Goal: Entertainment & Leisure: Consume media (video, audio)

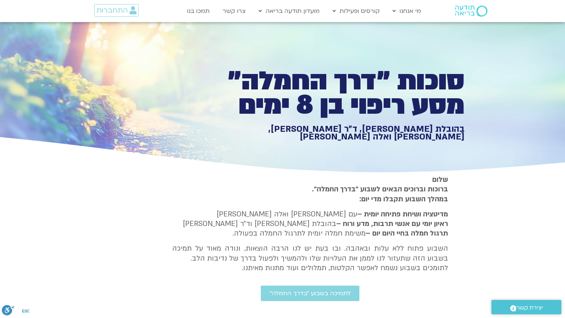
type input "3512.034006"
type input "1081.16"
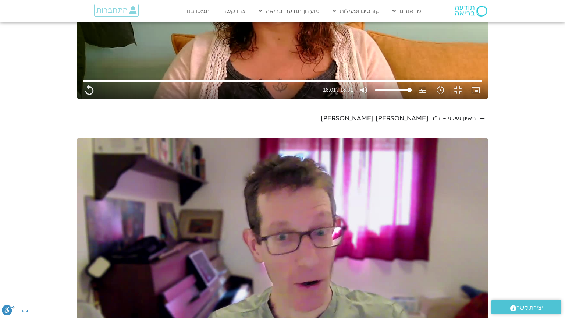
type input "3512.177542"
type input "1081.16"
type input "3512.2894"
type input "1081.16"
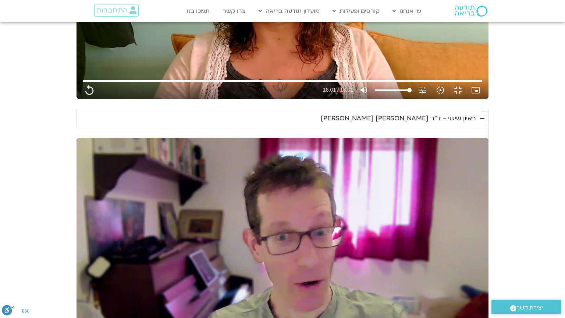
type input "3512.37638"
type input "1081.16"
type input "3512.502392"
type input "1081.16"
type input "3512.63998"
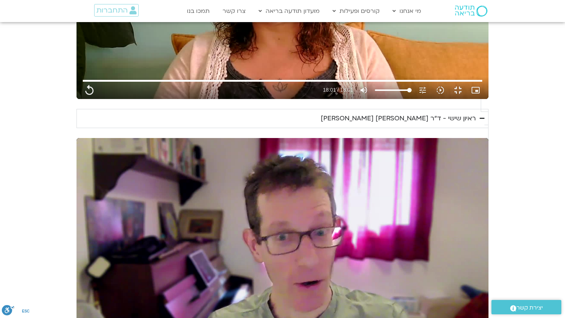
type input "1081.16"
type input "3512.774976"
type input "1081.16"
type input "3512.909518"
type input "1081.16"
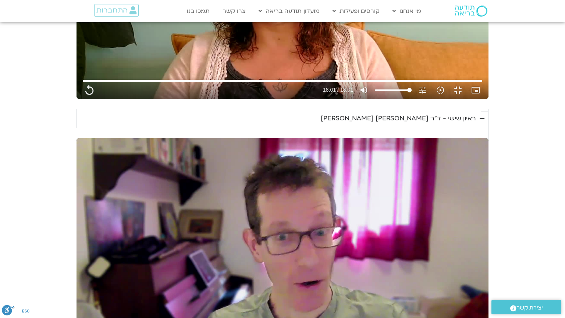
type input "3513.036455"
type input "1081.16"
type input "3513.167005"
type input "1081.16"
type input "3513.298916"
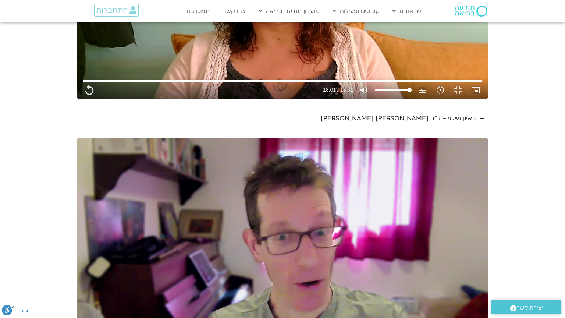
type input "1081.16"
type input "3513.425342"
type input "1081.16"
type input "3513.556468"
type input "1081.16"
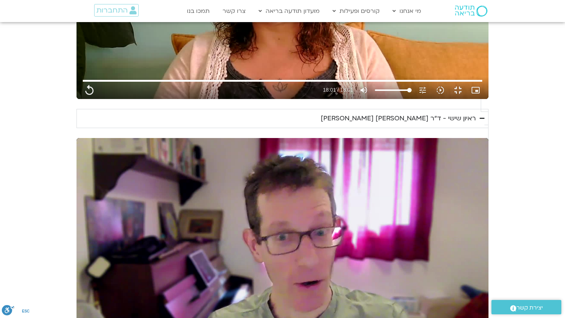
type input "3513.686828"
type input "1081.16"
type input "3513.811916"
type input "1081.16"
type input "3513.94195"
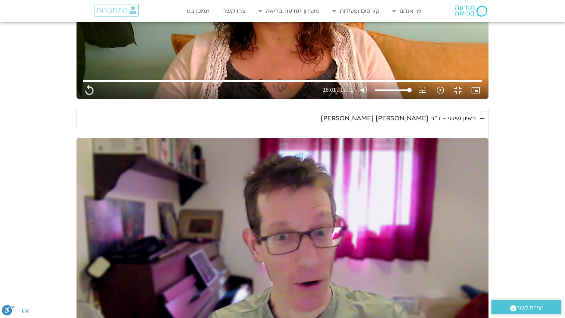
type input "1081.16"
type input "3514.069736"
type input "1081.16"
type input "3514.200339"
type input "1081.16"
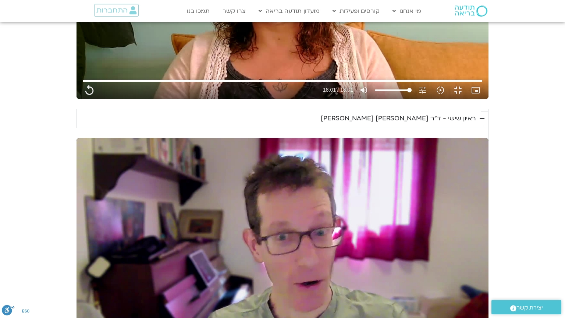
type input "3514.32943"
type input "1081.16"
type input "3514.468629"
type input "1081.16"
type input "3514.611459"
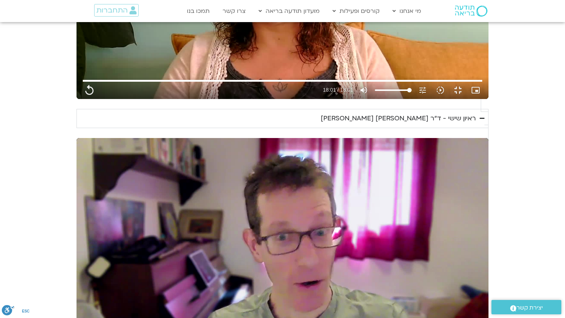
type input "1081.16"
type input "3514.751696"
type input "1081.16"
type input "3514.884677"
type input "1081.16"
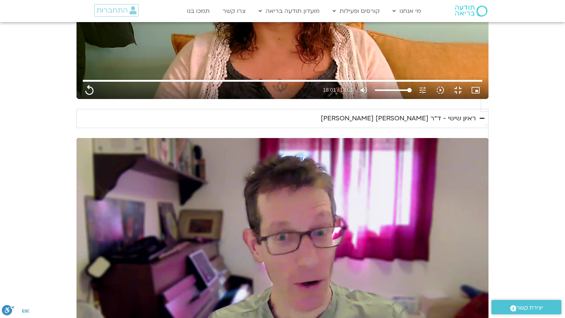
type input "3515.014799"
type input "1081.16"
type input "3515.145949"
type input "1081.16"
type input "3515.284352"
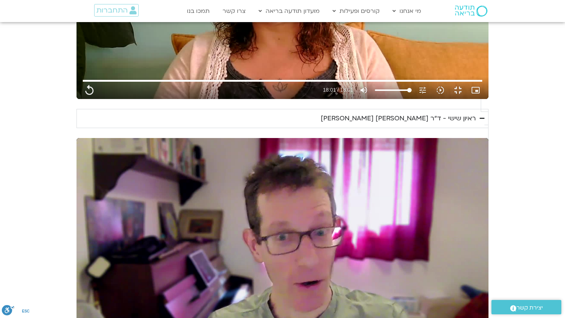
type input "1081.16"
type input "3712.76"
type input "1081.16"
type input "3712.76"
type input "1081.16"
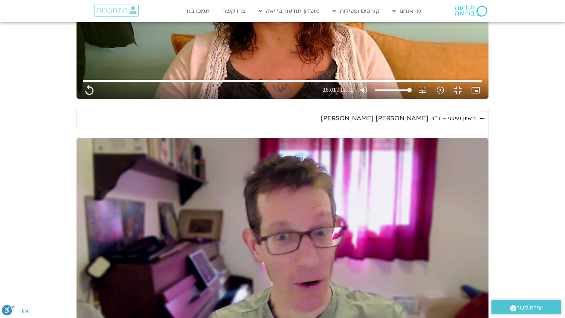
type input "3712.76"
type input "1081.16"
type input "3712.76"
type input "1081.16"
type input "3712.76"
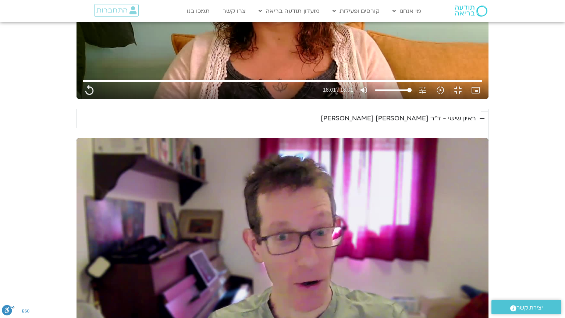
type input "1081.16"
type input "3712.76"
type input "1081.16"
type input "3712.76"
type input "1081.16"
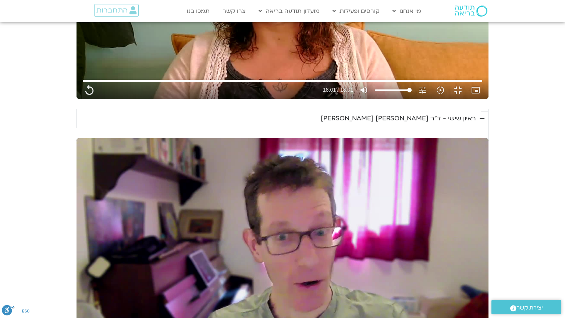
type input "3712.76"
type input "1081.16"
type input "3712.76"
type input "1081.16"
type input "3712.76"
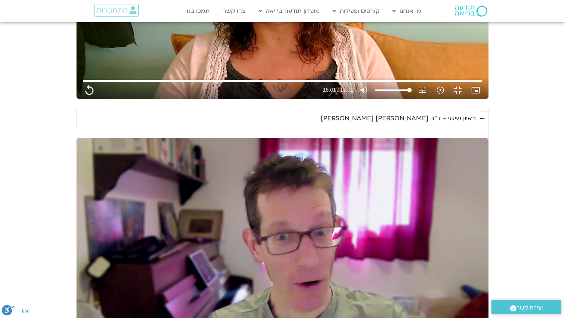
type input "1081.16"
type input "3712.76"
type input "1081.16"
type input "3712.76"
type input "1081.16"
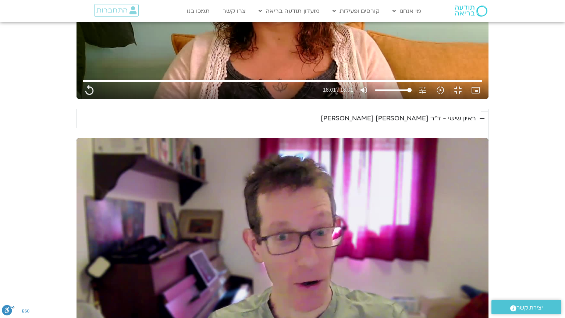
type input "3712.76"
type input "1081.16"
type input "3712.76"
type input "1081.16"
type input "3712.76"
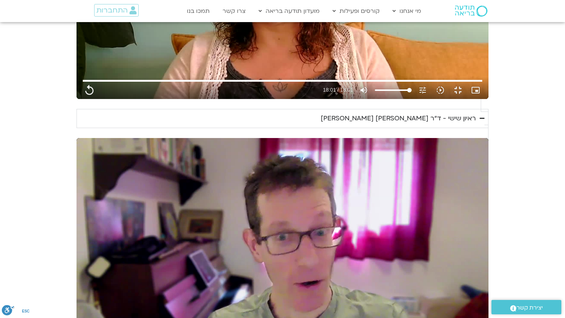
type input "1081.16"
type input "3712.76"
type input "1081.16"
type input "3712.76"
type input "1081.16"
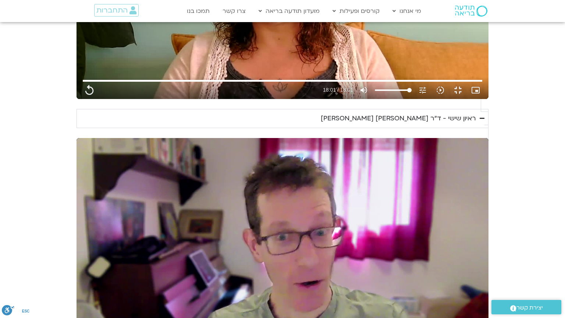
type input "3712.76"
type input "1081.16"
type input "3712.76"
type input "1081.16"
type input "3712.76"
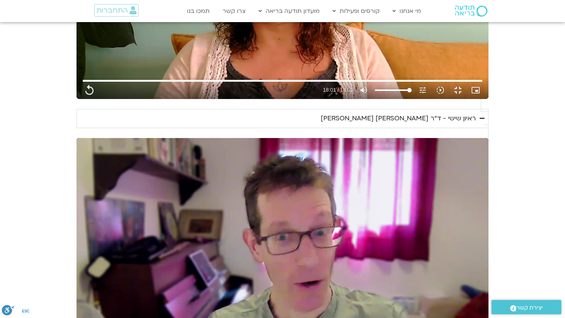
type input "1081.16"
type input "3712.76"
type input "1081.16"
type input "3712.76"
type input "1081.16"
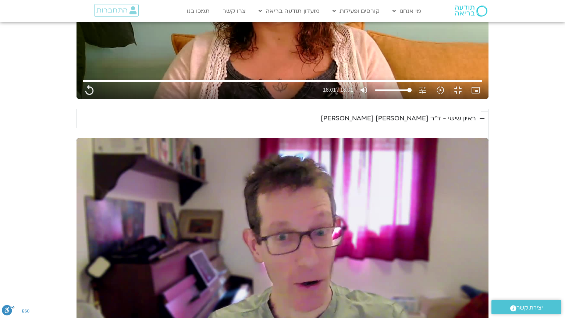
type input "3712.76"
type input "1081.16"
type input "3712.76"
type input "1081.16"
type input "3712.76"
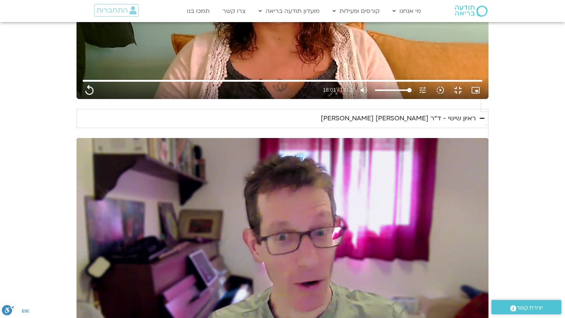
type input "1081.16"
type input "3712.76"
type input "1081.16"
type input "3712.76"
type input "1081.16"
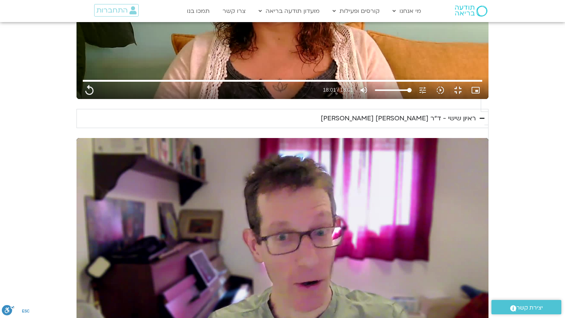
type input "3712.76"
type input "1081.16"
type input "3712.76"
type input "1081.16"
type input "3712.76"
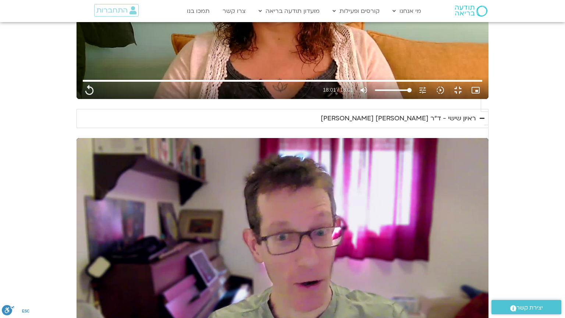
type input "1081.16"
type input "3712.76"
type input "1081.16"
type input "3712.76"
type input "1081.16"
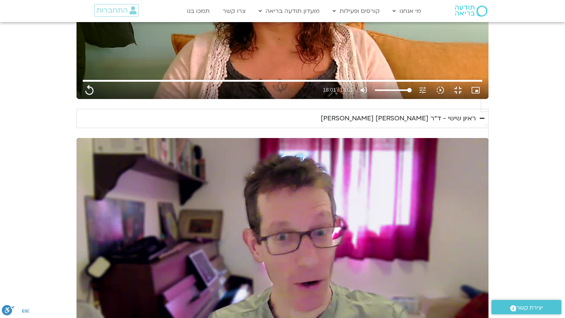
type input "3712.76"
type input "1081.16"
type input "3712.76"
type input "1081.16"
type input "3712.76"
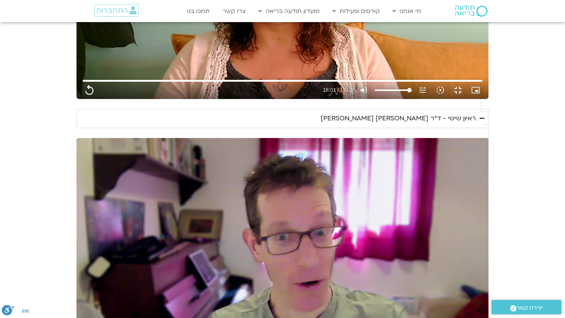
type input "1081.16"
type input "3712.76"
type input "1081.16"
type input "3712.76"
type input "1081.16"
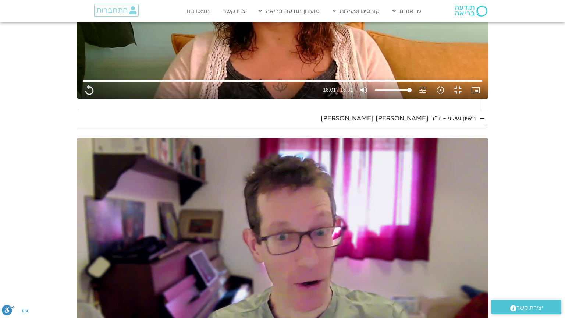
type input "3712.76"
type input "1081.16"
type input "3712.76"
type input "1081.16"
type input "3712.76"
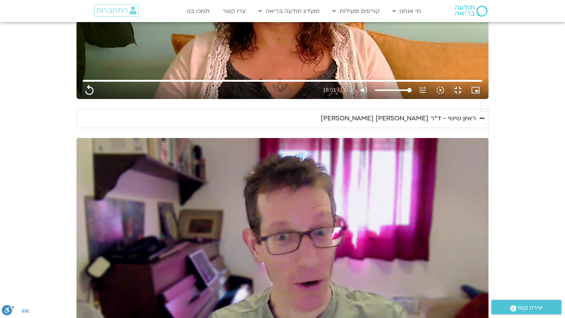
type input "1081.16"
type input "3712.76"
type input "1081.16"
type input "3712.76"
type input "1081.16"
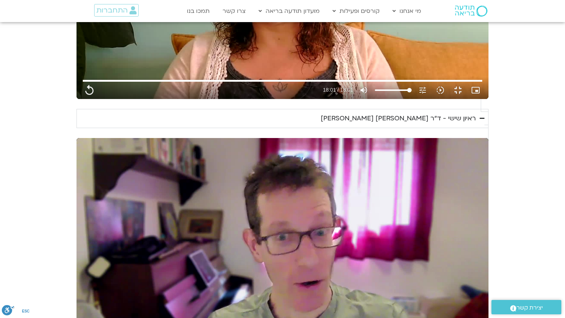
type input "3712.76"
type input "1081.16"
type input "3712.76"
type input "1081.16"
type input "3712.76"
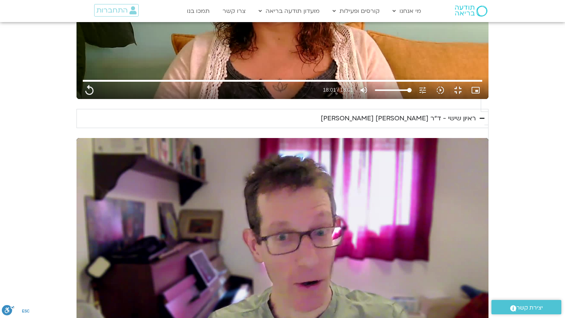
type input "1081.16"
type input "3712.76"
type input "1081.16"
type input "3712.76"
type input "1081.16"
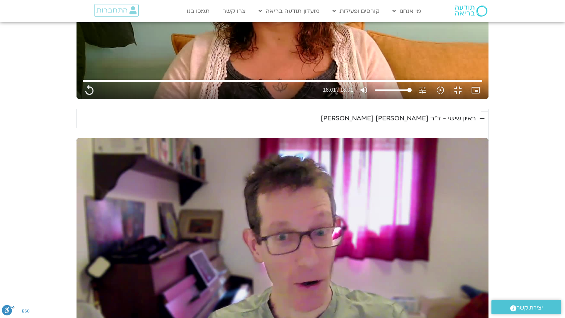
type input "3712.76"
type input "1081.16"
type input "3712.76"
type input "1081.16"
type input "3712.76"
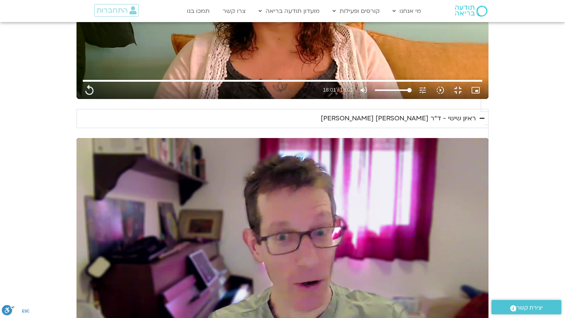
type input "1081.16"
type input "3712.76"
type input "1081.16"
type input "3712.76"
type input "1081.16"
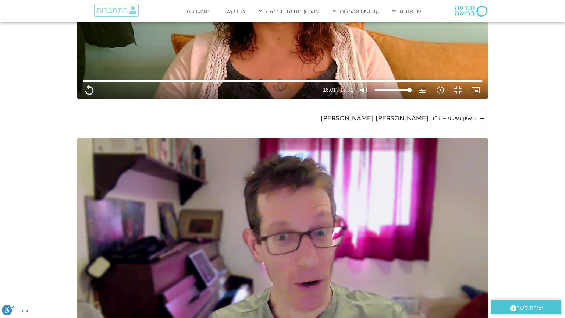
type input "3712.76"
type input "1081.16"
type input "3712.76"
type input "1081.16"
type input "3712.76"
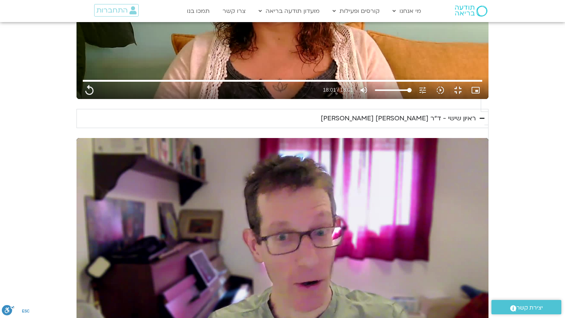
type input "1081.16"
type input "3712.76"
type input "1081.16"
type input "3712.76"
type input "1081.16"
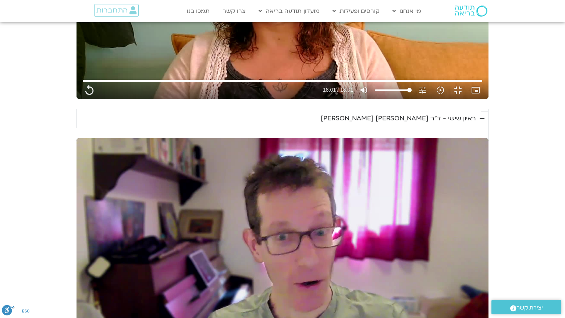
type input "3712.76"
type input "1081.16"
type input "3712.76"
type input "1081.16"
type input "3712.76"
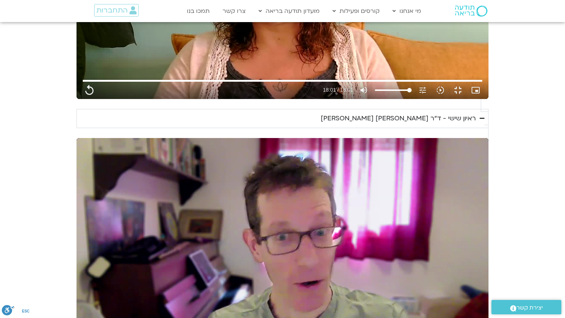
type input "1081.16"
type input "3712.76"
type input "1081.16"
type input "3712.76"
type input "1081.16"
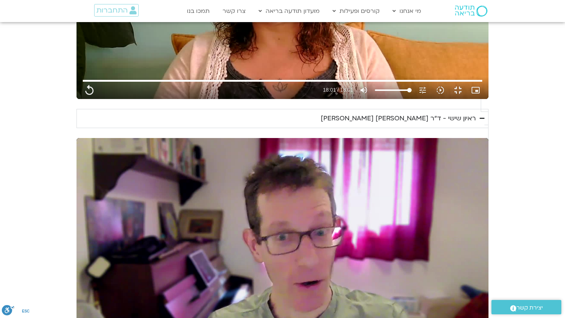
type input "3712.76"
type input "1081.16"
type input "3712.76"
type input "1081.16"
type input "3712.76"
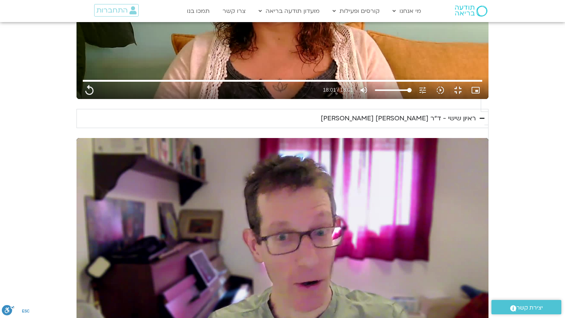
type input "1081.16"
type input "3712.76"
type input "1081.16"
type input "3712.76"
type input "1081.16"
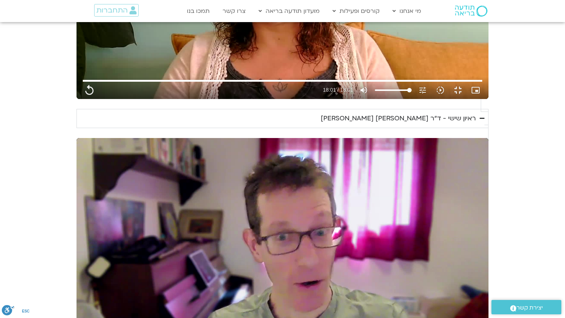
type input "3712.76"
type input "1081.16"
type input "3712.76"
type input "1081.16"
type input "3712.76"
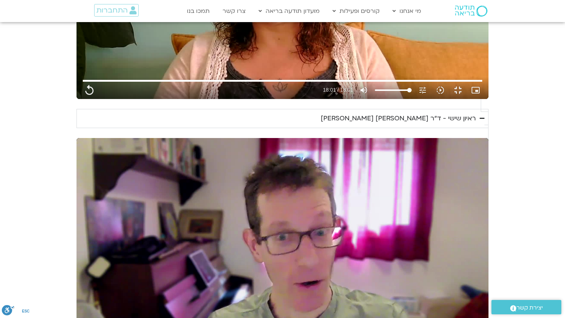
type input "1081.16"
type input "3712.76"
type input "1081.16"
type input "3712.76"
type input "1081.16"
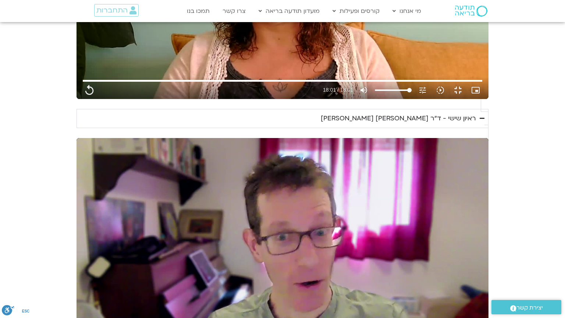
type input "3712.76"
type input "1081.16"
type input "3712.76"
type input "1081.16"
